Goal: Task Accomplishment & Management: Use online tool/utility

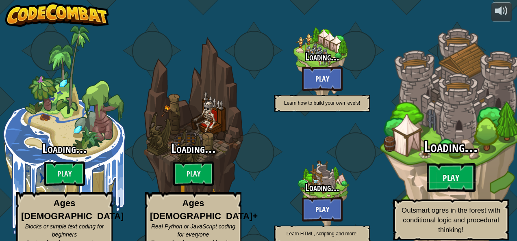
click at [445, 163] on btn "Play" at bounding box center [450, 177] width 49 height 29
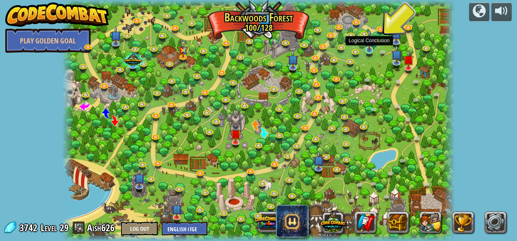
click at [372, 46] on img at bounding box center [368, 40] width 9 height 21
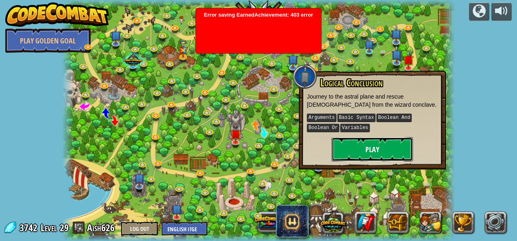
click at [346, 143] on button "Play" at bounding box center [371, 149] width 81 height 24
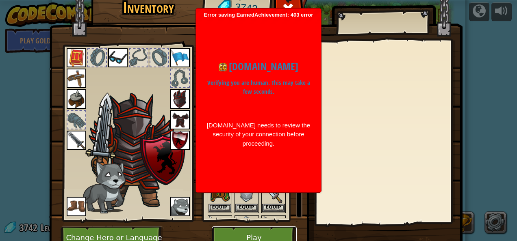
click at [259, 230] on button "Play" at bounding box center [254, 238] width 85 height 22
